Goal: Task Accomplishment & Management: Complete application form

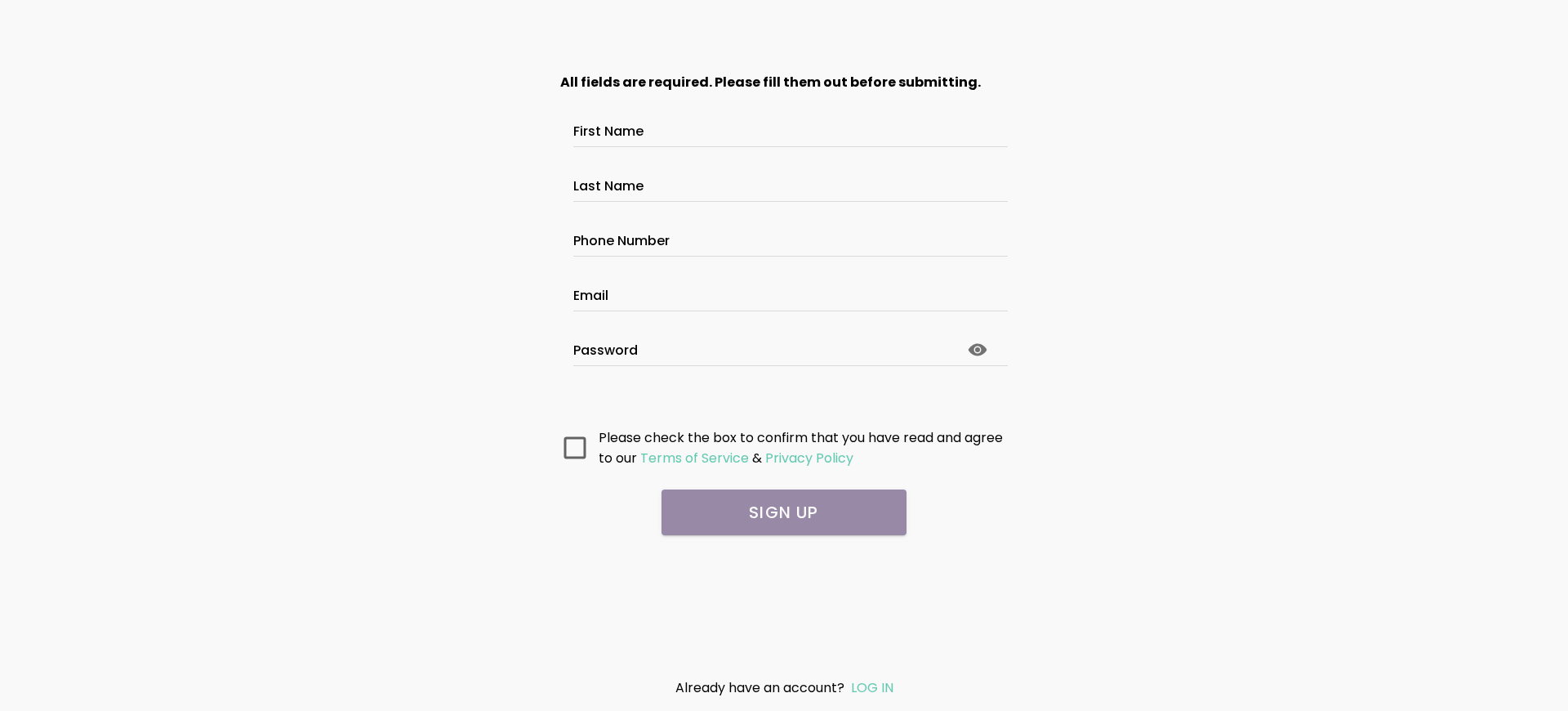
click at [784, 547] on main "All fields are required. Please fill them out before submitting. First Name Las…" at bounding box center [783, 357] width 490 height 614
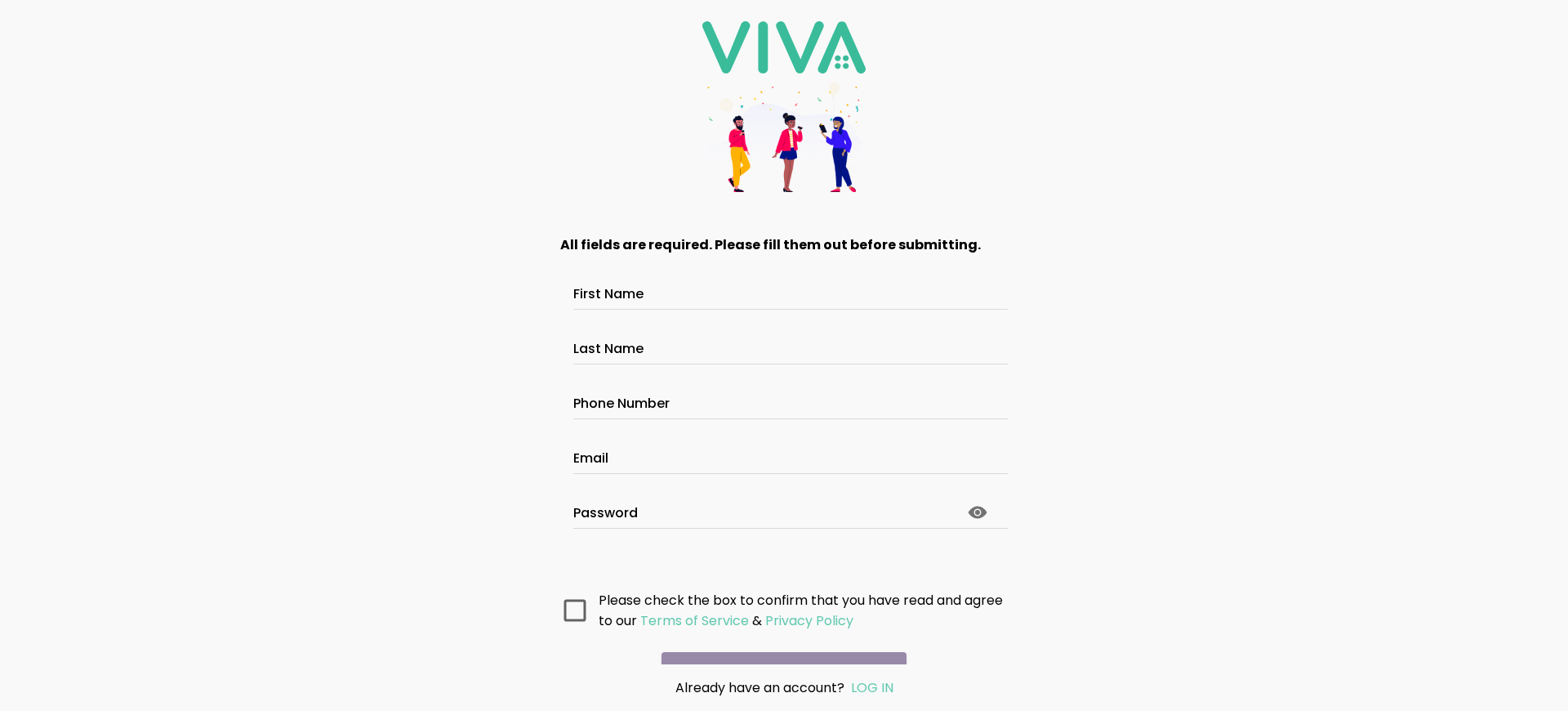
click at [777, 646] on main "All fields are required. Please fill them out before submitting. First Name Las…" at bounding box center [783, 439] width 490 height 451
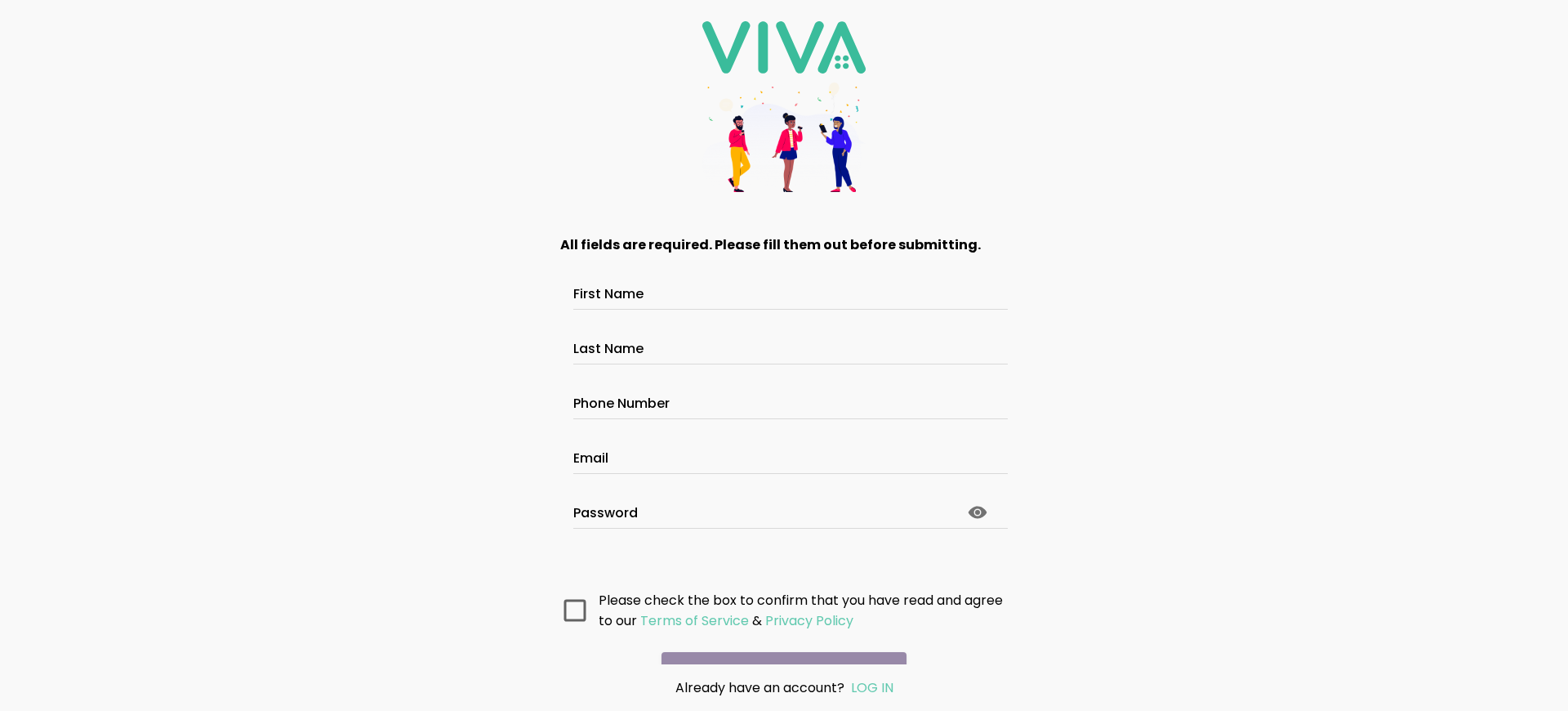
click at [777, 646] on main "All fields are required. Please fill them out before submitting. First Name Las…" at bounding box center [783, 439] width 490 height 451
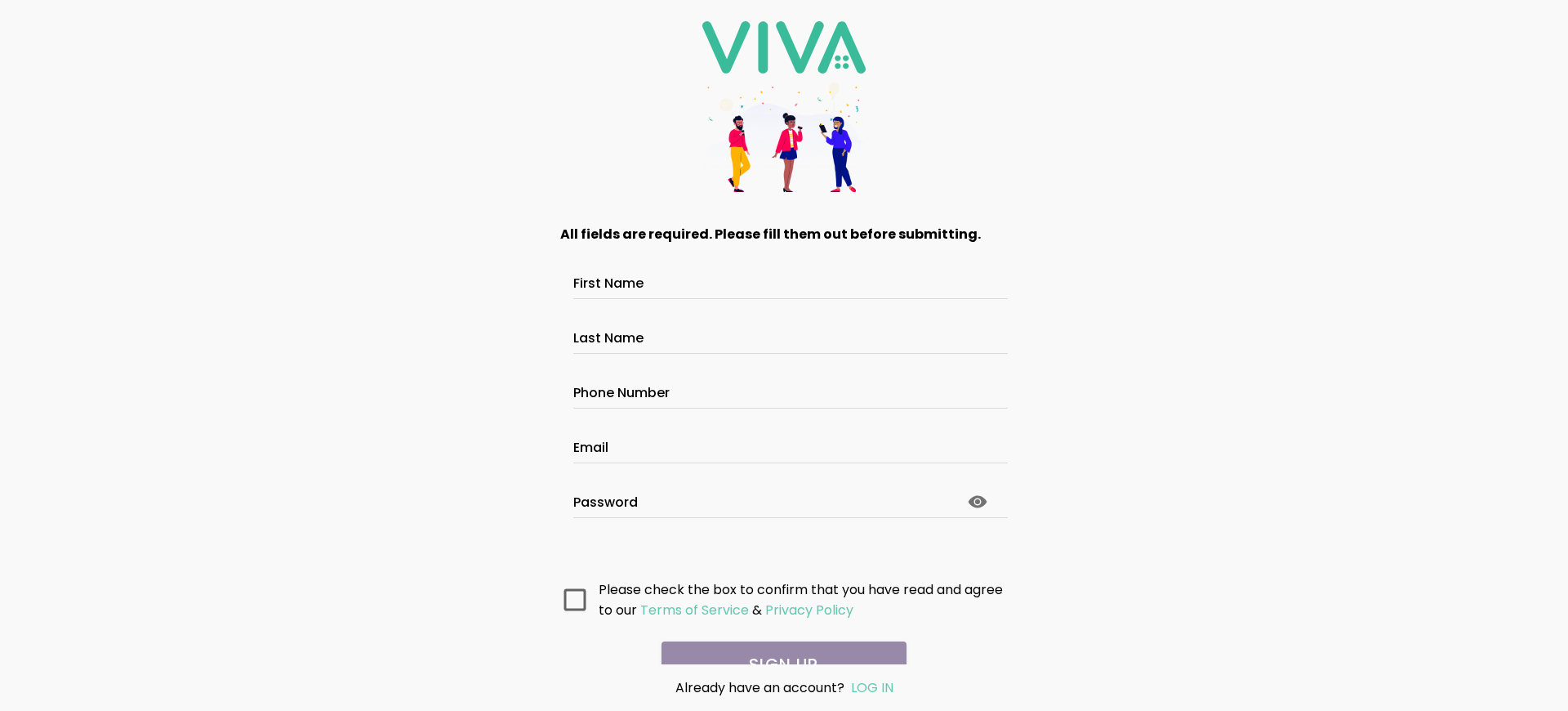
click at [777, 646] on main "All fields are required. Please fill them out before submitting. First Name Las…" at bounding box center [783, 439] width 490 height 451
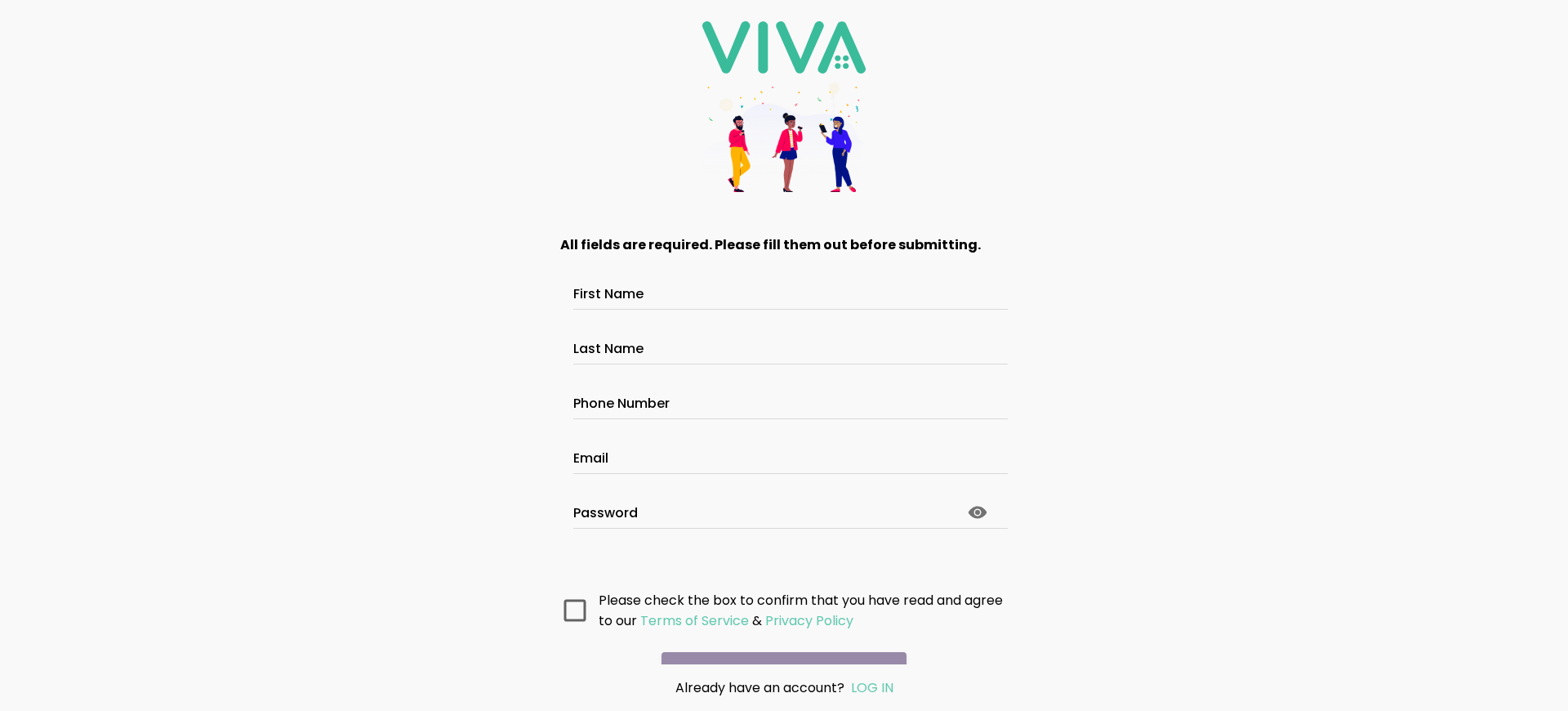
click at [777, 646] on main "All fields are required. Please fill them out before submitting. First Name Las…" at bounding box center [783, 439] width 490 height 451
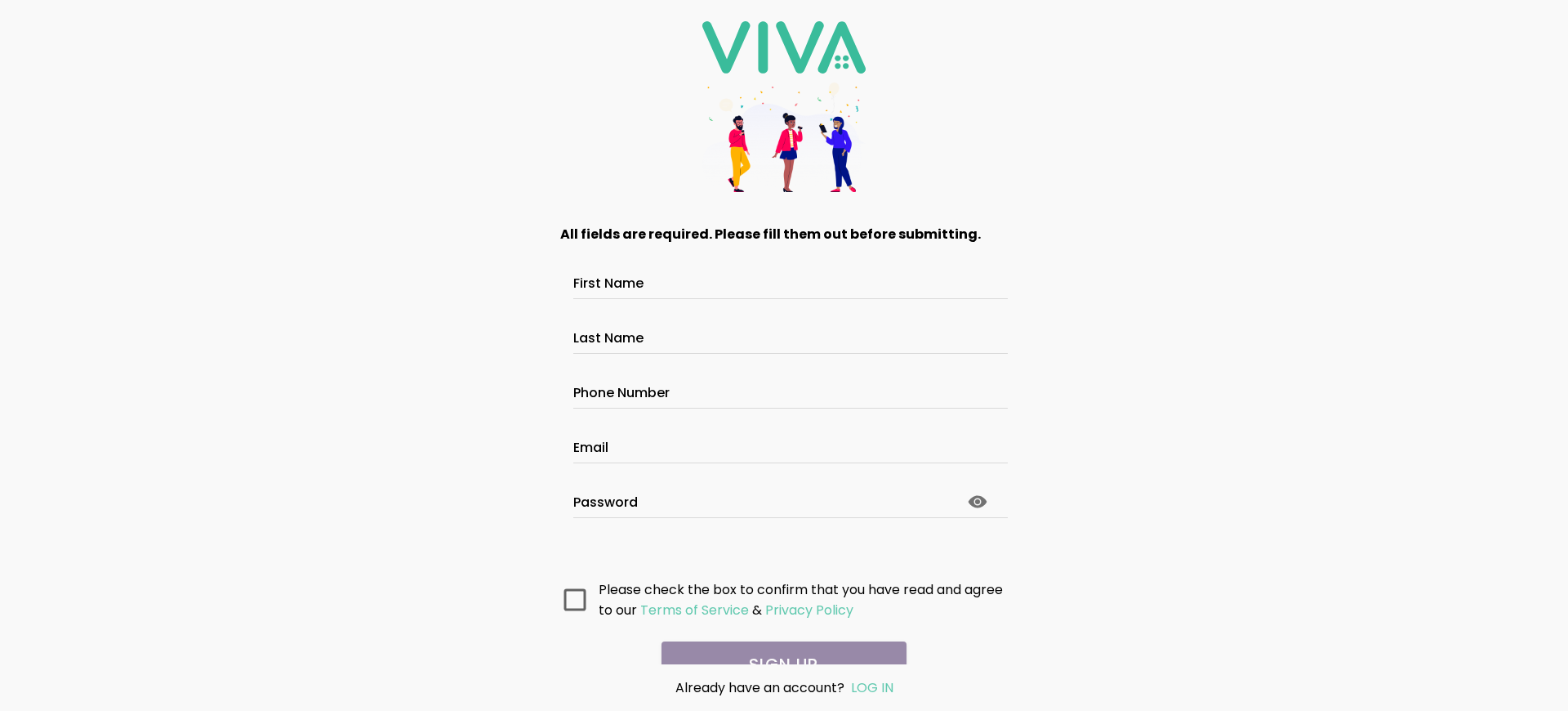
click at [777, 646] on main "All fields are required. Please fill them out before submitting. First Name Las…" at bounding box center [783, 439] width 490 height 451
